Goal: Information Seeking & Learning: Learn about a topic

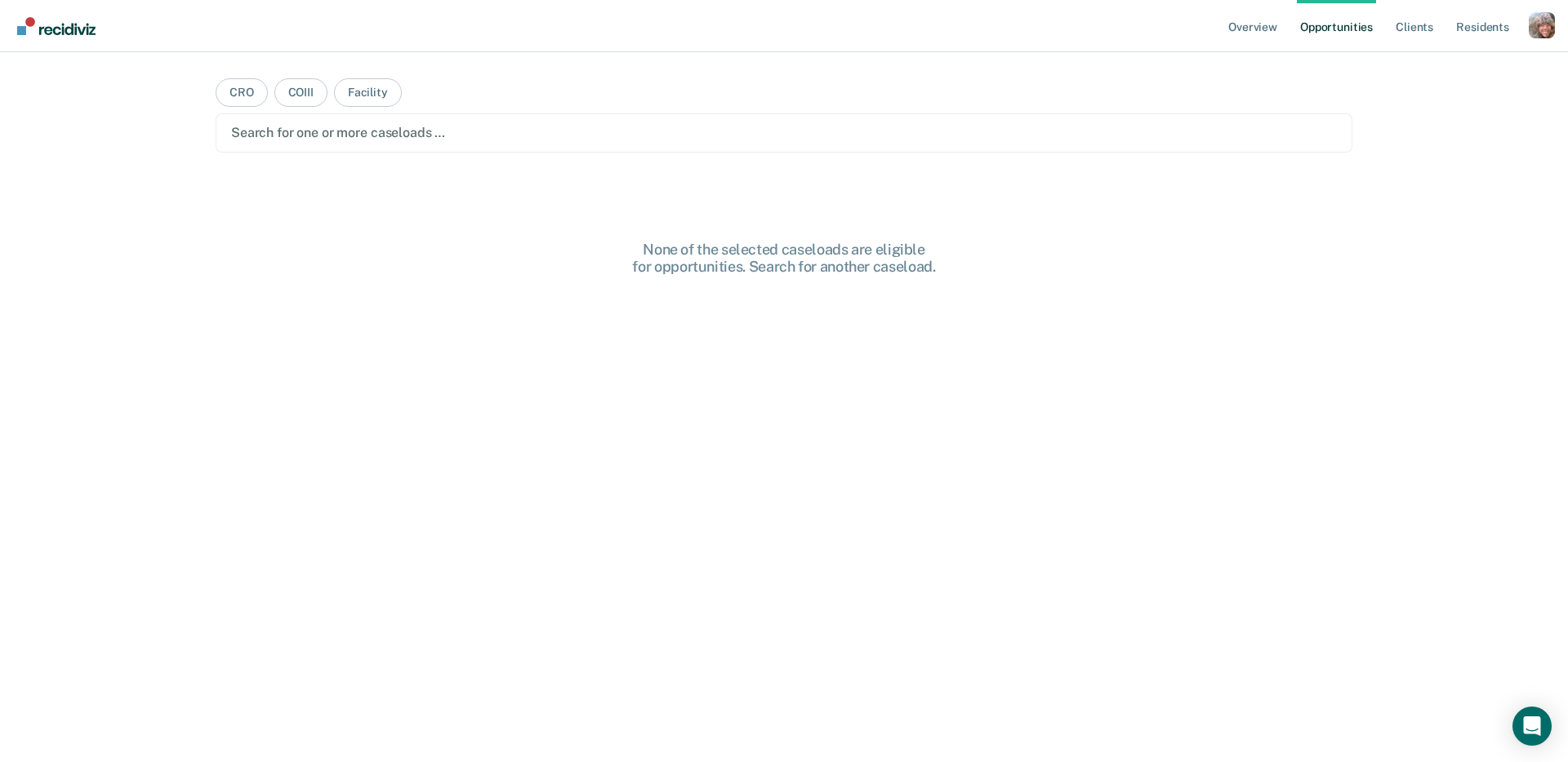
drag, startPoint x: 1542, startPoint y: 101, endPoint x: 1557, endPoint y: 66, distance: 38.1
click at [1542, 100] on div "Overview Opportunities Client s Resident s Profile How it works Log Out CRO COI…" at bounding box center [784, 381] width 1568 height 762
click at [1544, 32] on div "Profile dropdown button" at bounding box center [1542, 25] width 26 height 26
click at [1450, 65] on link "Profile" at bounding box center [1476, 67] width 131 height 14
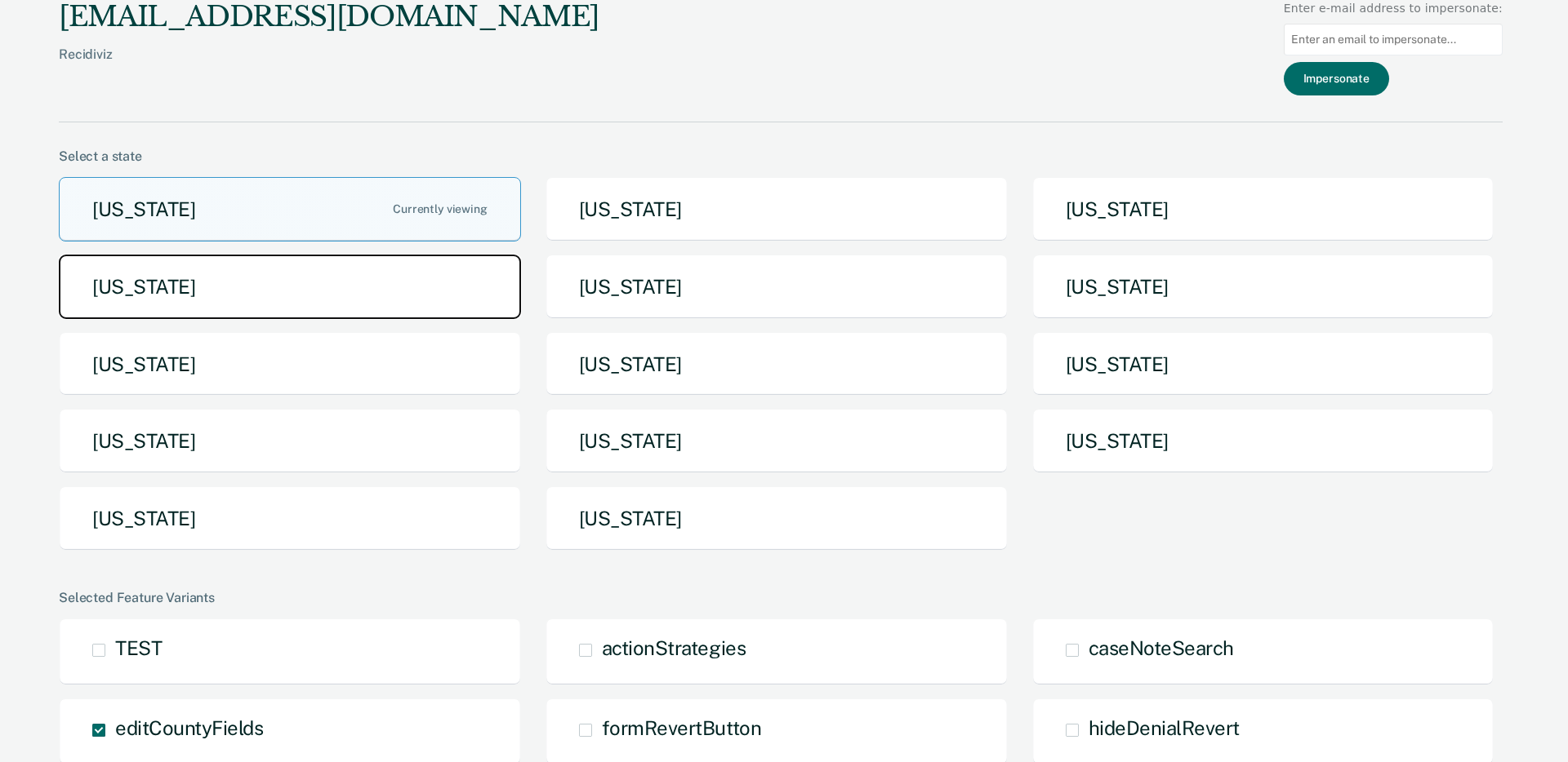
click at [441, 309] on button "[US_STATE]" at bounding box center [290, 287] width 463 height 65
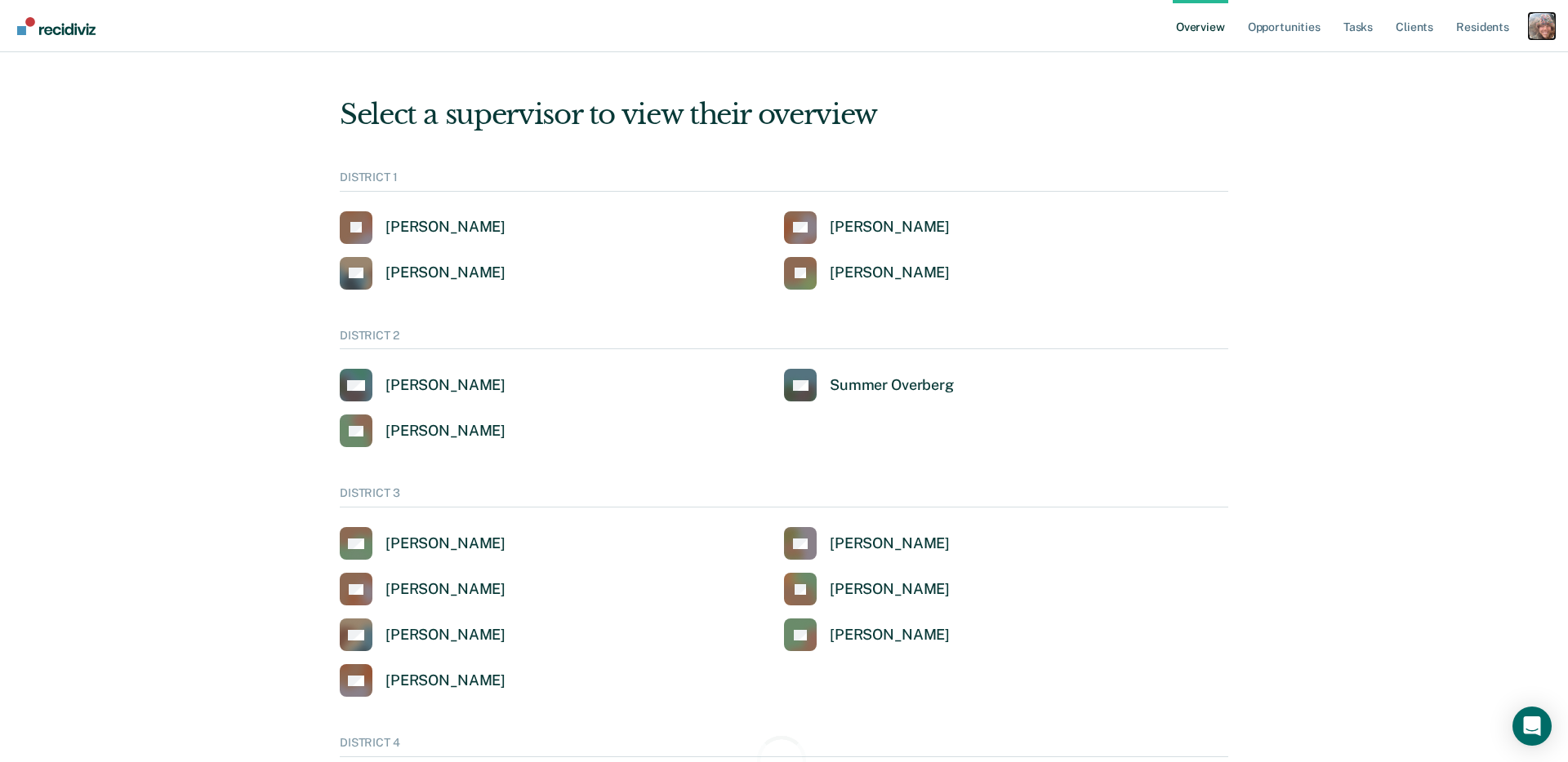
click at [1548, 34] on div "Profile dropdown button" at bounding box center [1542, 25] width 26 height 26
click at [1449, 105] on link "Go to System-Level Trends" at bounding box center [1473, 106] width 139 height 14
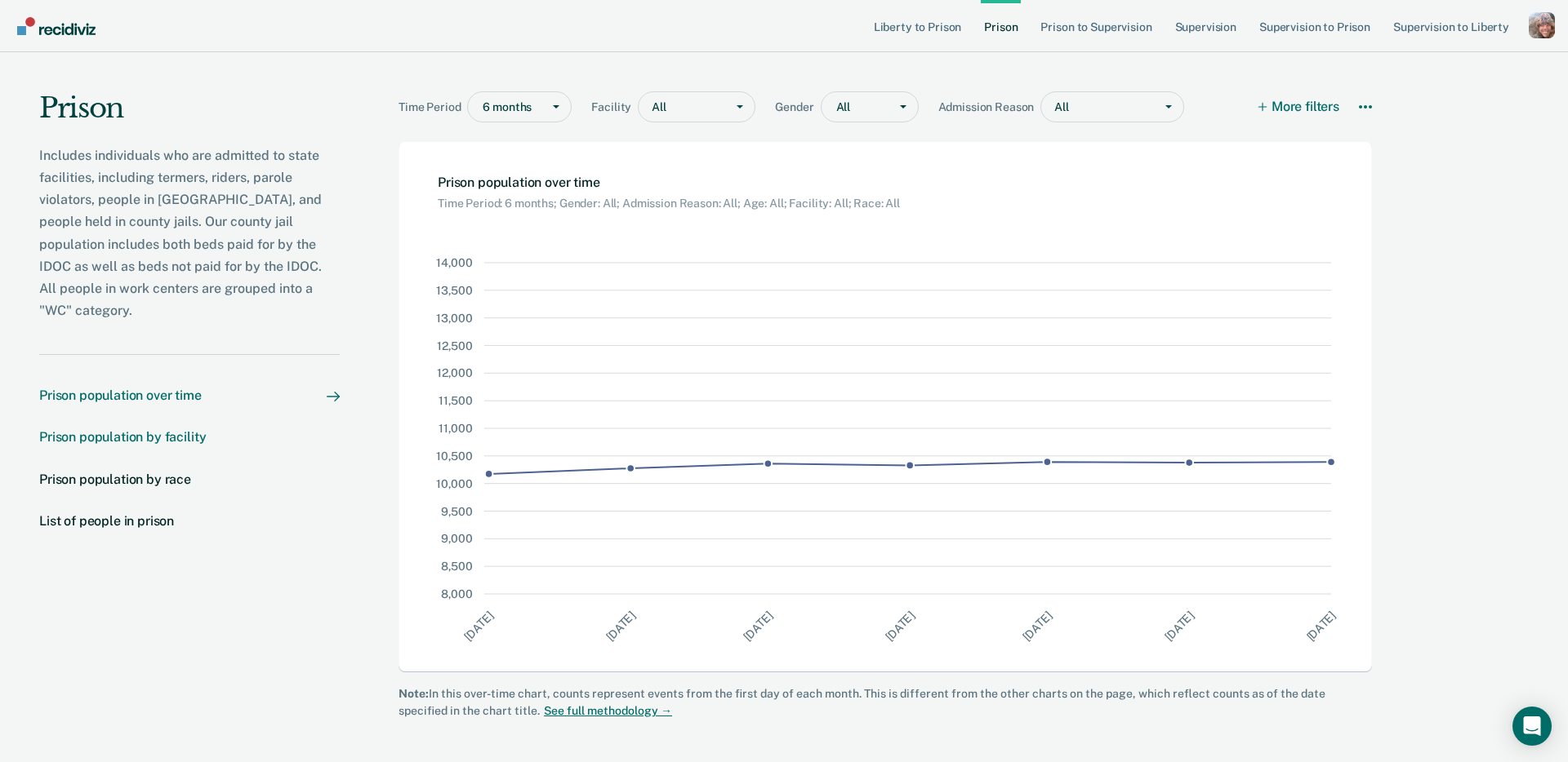
click at [184, 429] on div "Prison population by facility" at bounding box center [122, 437] width 167 height 16
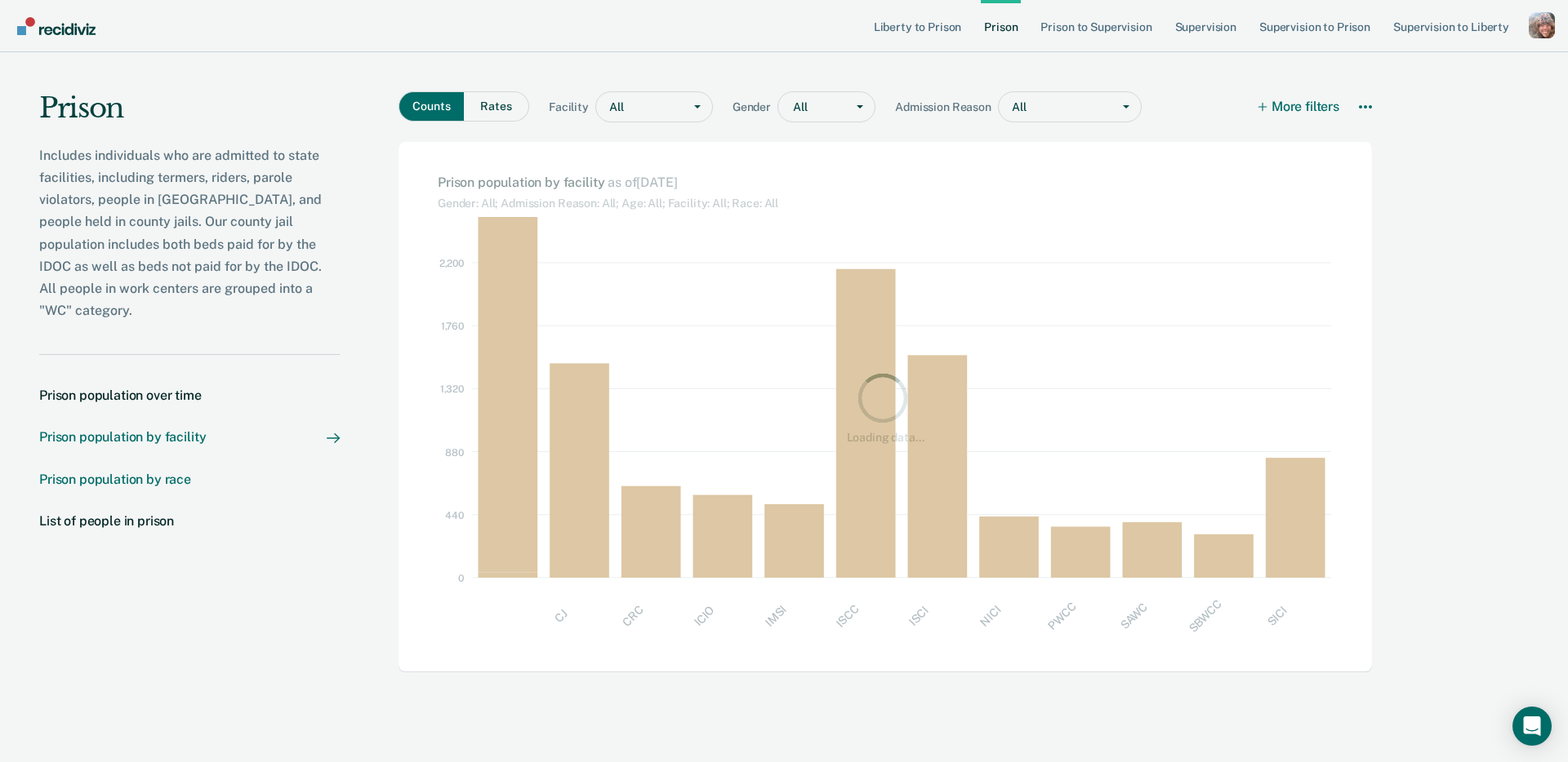
click at [143, 472] on div "Prison population by race" at bounding box center [115, 480] width 152 height 16
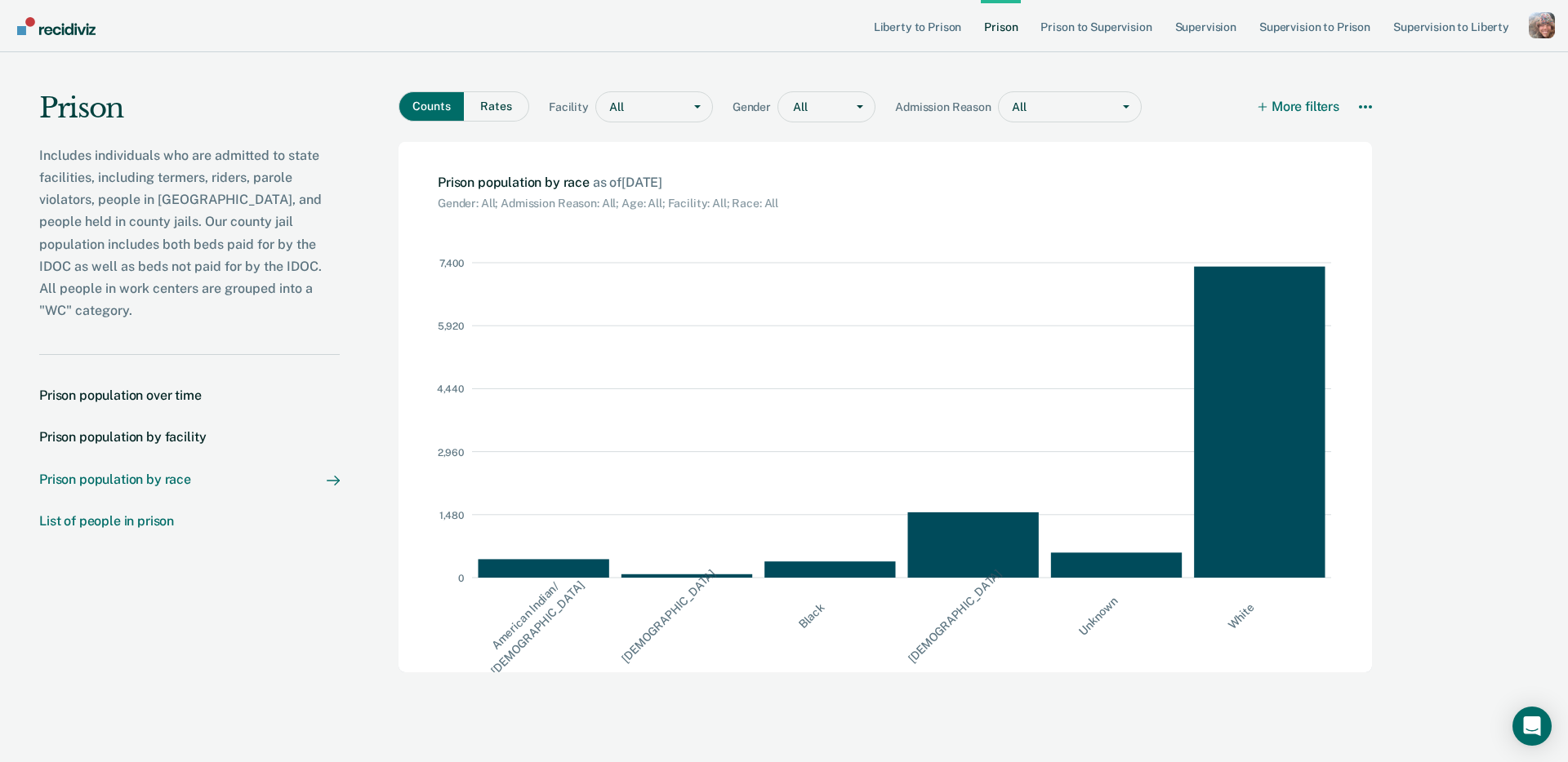
click at [138, 513] on div "List of people in prison" at bounding box center [107, 521] width 135 height 16
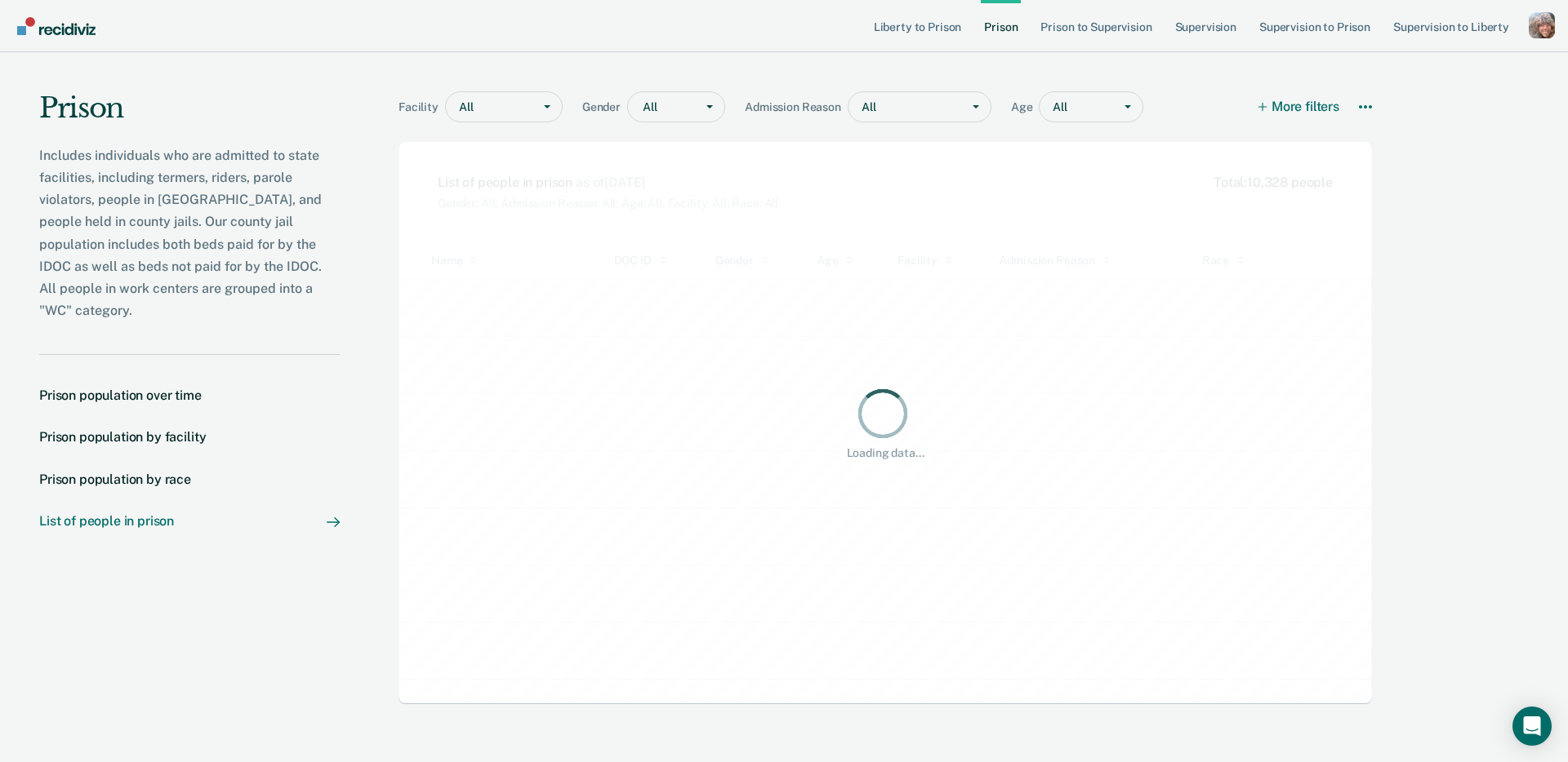
scroll to position [424, 974]
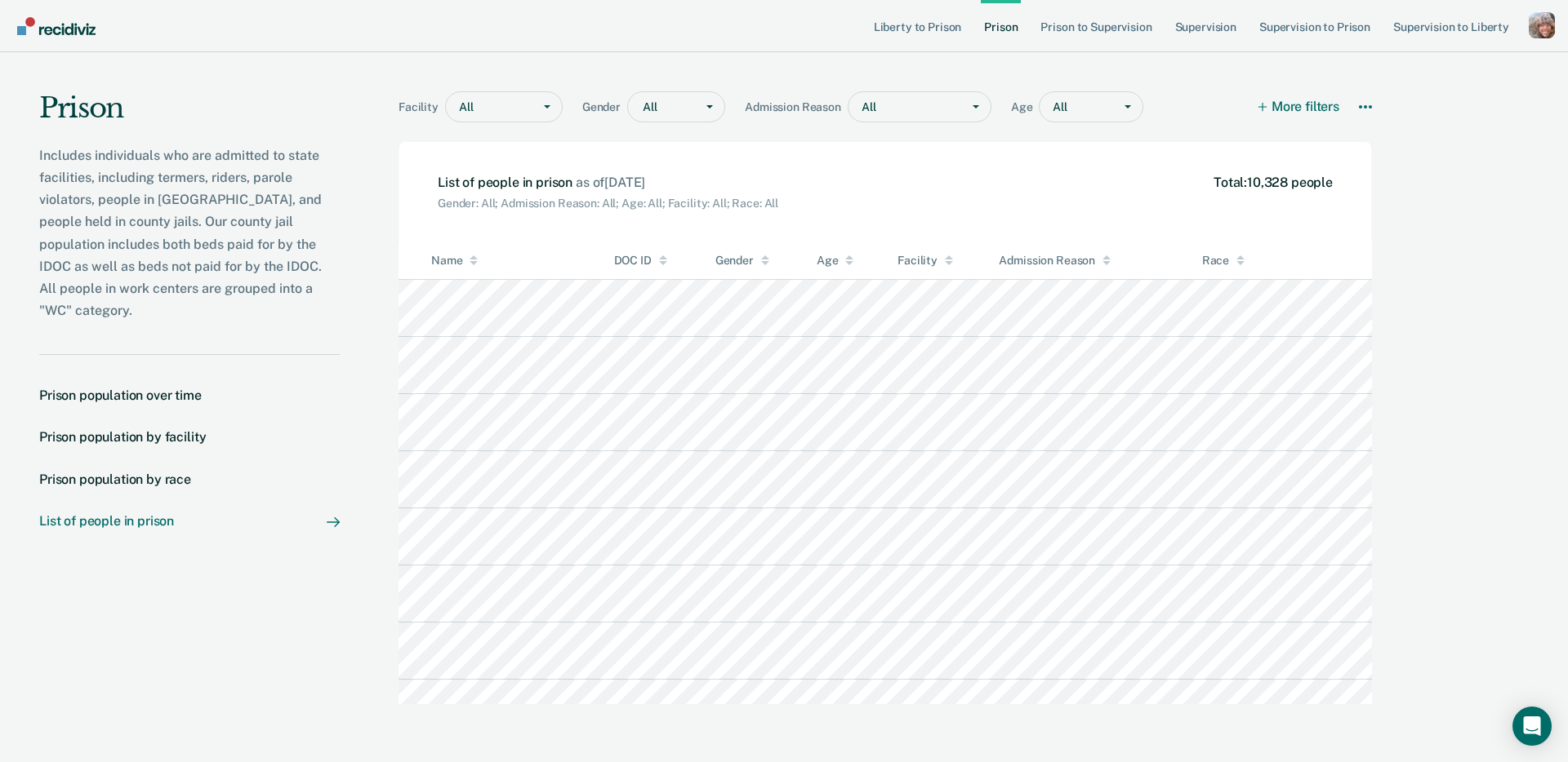
drag, startPoint x: 1428, startPoint y: 235, endPoint x: 1391, endPoint y: 124, distance: 117.0
click at [1429, 227] on main "Facility All Gender All Admission Reason All Age All More filters Download Data…" at bounding box center [889, 405] width 1098 height 707
drag, startPoint x: 1410, startPoint y: 181, endPoint x: 1460, endPoint y: 28, distance: 161.0
click at [1414, 174] on main "Facility All Gender All Admission Reason All Age All More filters Download Data…" at bounding box center [889, 405] width 1098 height 707
click at [1474, 264] on div "Prison Includes individuals who are admitted to state facilities, including ter…" at bounding box center [784, 405] width 1568 height 707
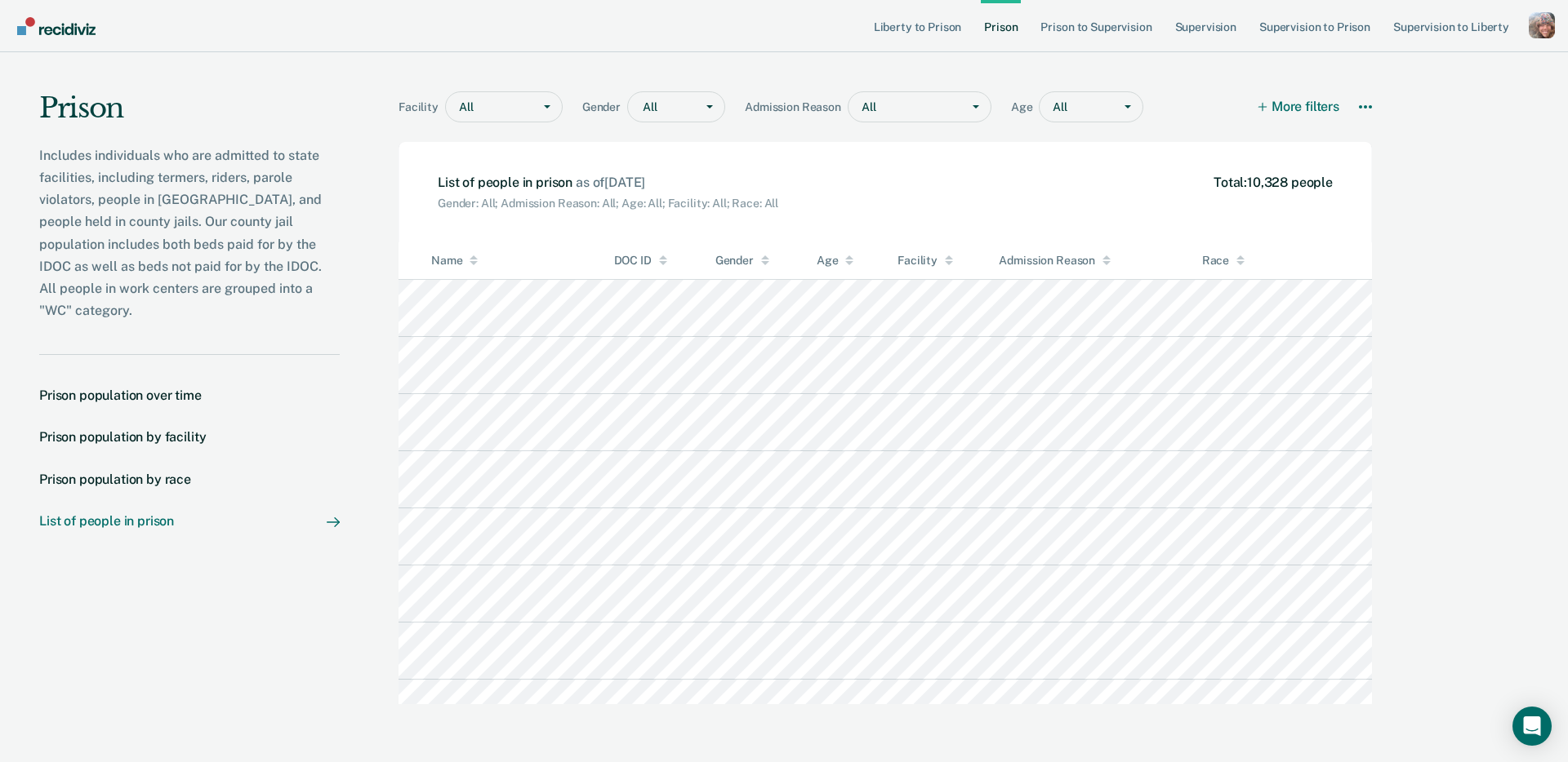
click at [208, 135] on h1 "Prison" at bounding box center [189, 115] width 301 height 47
click at [1315, 111] on button "More filters" at bounding box center [1298, 107] width 81 height 31
